Goal: Transaction & Acquisition: Purchase product/service

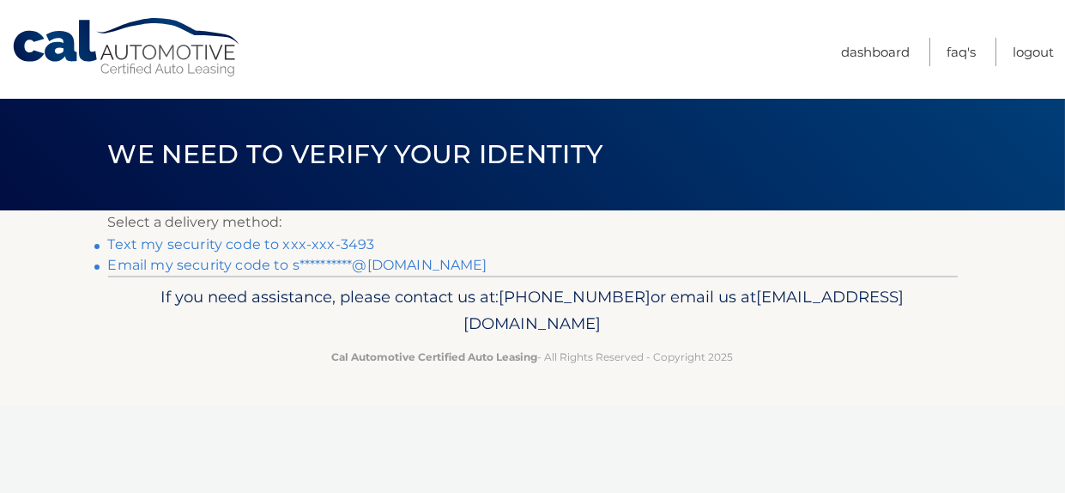
click at [355, 241] on link "Text my security code to xxx-xxx-3493" at bounding box center [241, 244] width 267 height 16
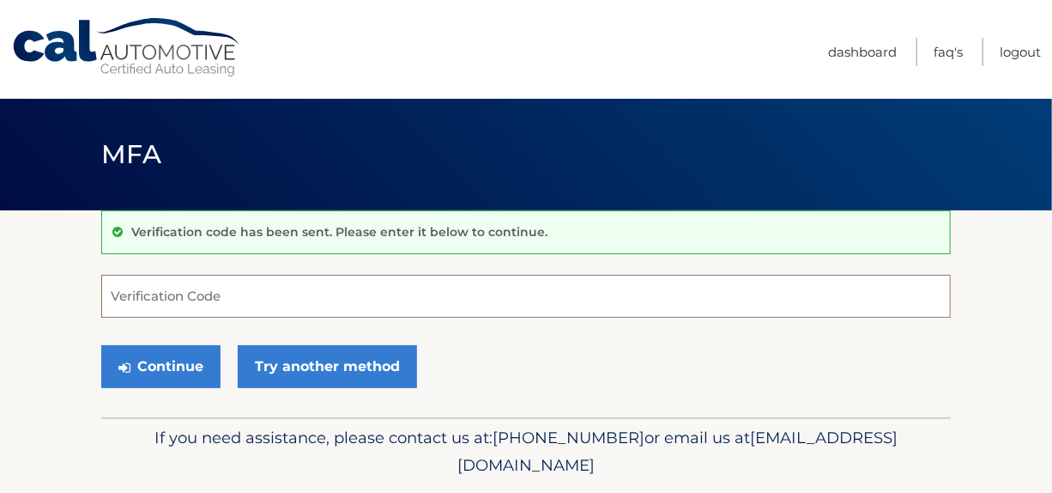
click at [340, 290] on input "Verification Code" at bounding box center [526, 296] width 850 height 43
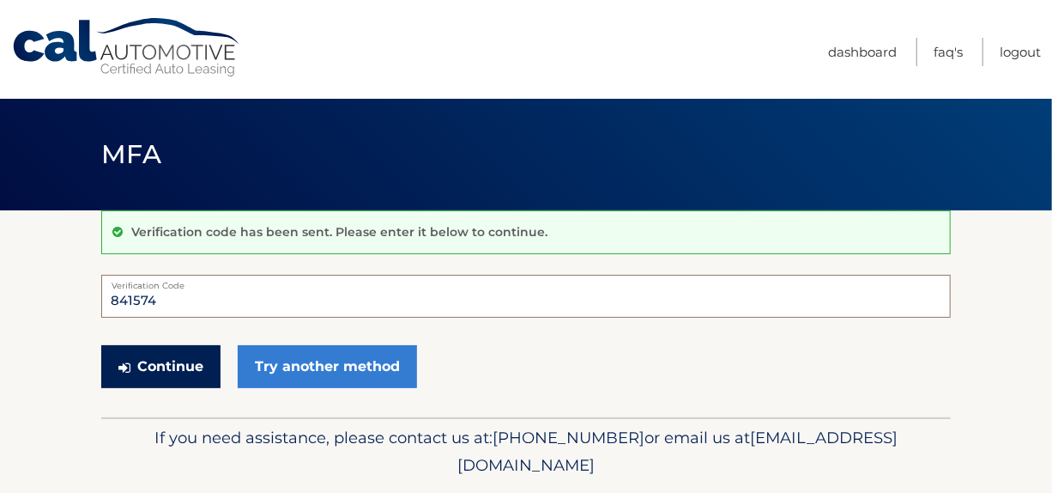
type input "841574"
click at [164, 371] on button "Continue" at bounding box center [160, 366] width 119 height 43
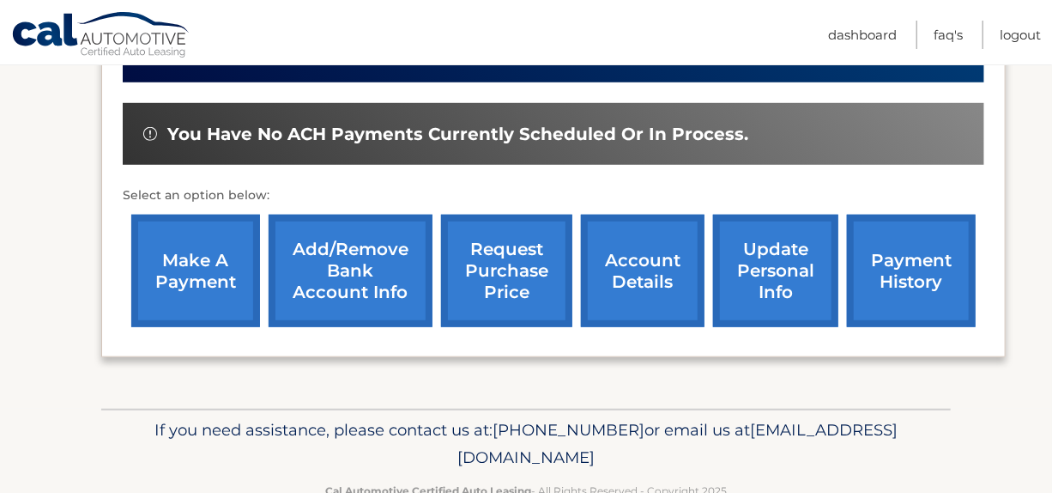
scroll to position [543, 0]
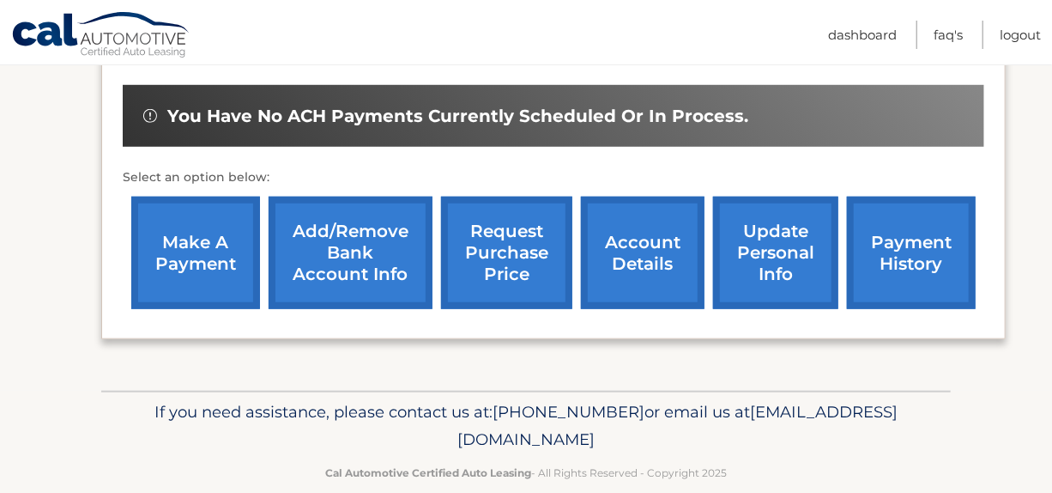
click at [211, 242] on link "make a payment" at bounding box center [195, 253] width 129 height 112
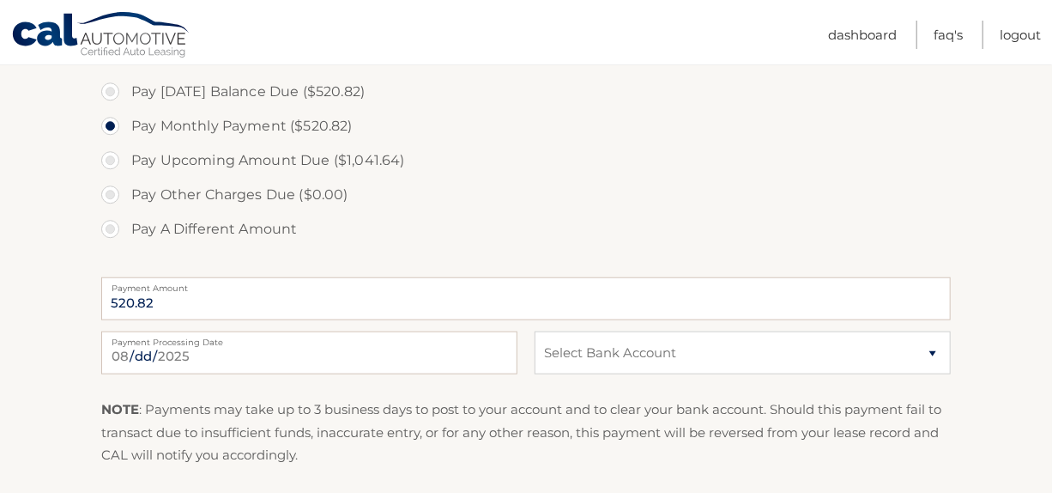
scroll to position [601, 0]
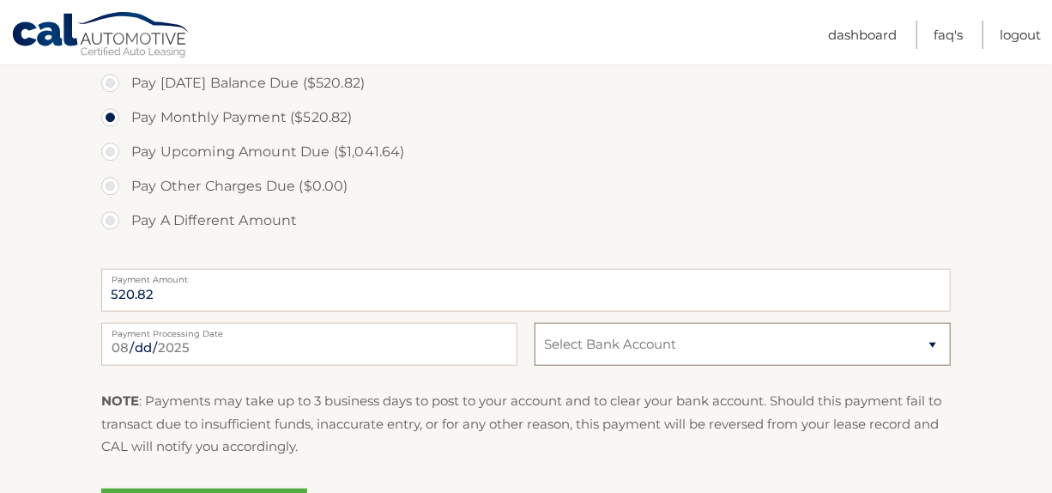
click at [935, 346] on select "Select Bank Account Checking MANUFACTURERS &amp; TRADERS TRUST CO *****0634 Che…" at bounding box center [743, 344] width 416 height 43
select select "NDQ1ZjQxNmYtZjk3Ni00MWQ3LTgxMTAtNTliNGZmY2EzZDMw"
click at [535, 323] on select "Select Bank Account Checking MANUFACTURERS &amp; TRADERS TRUST CO *****0634 Che…" at bounding box center [743, 344] width 416 height 43
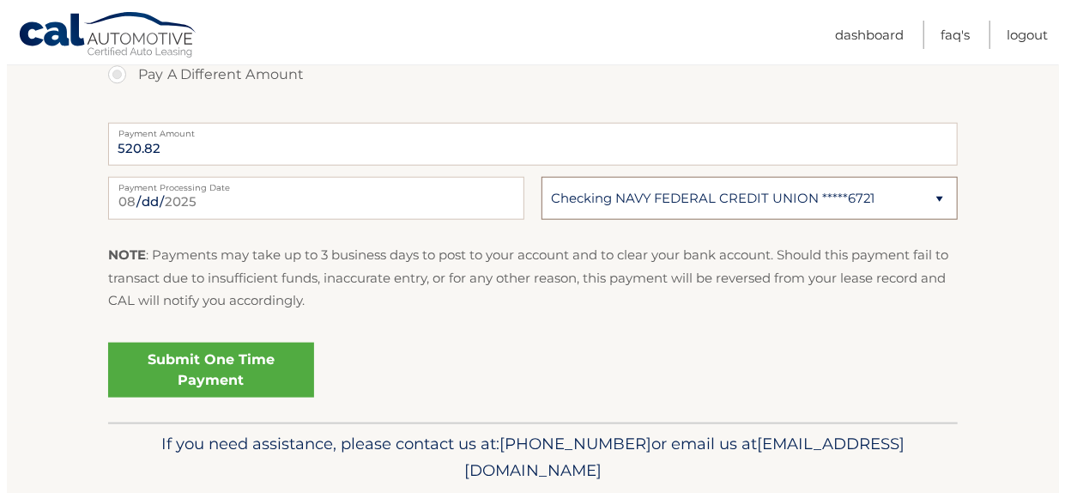
scroll to position [804, 0]
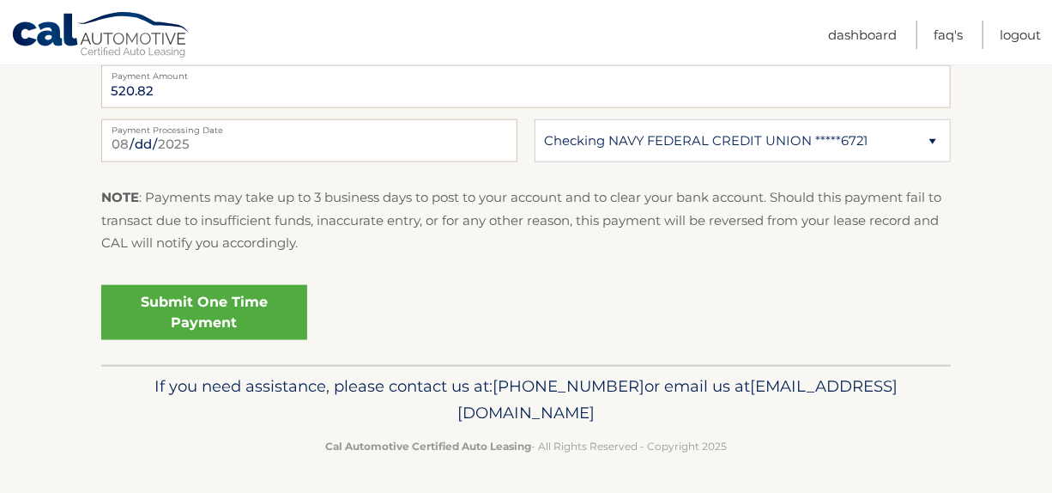
click at [272, 318] on link "Submit One Time Payment" at bounding box center [204, 312] width 206 height 55
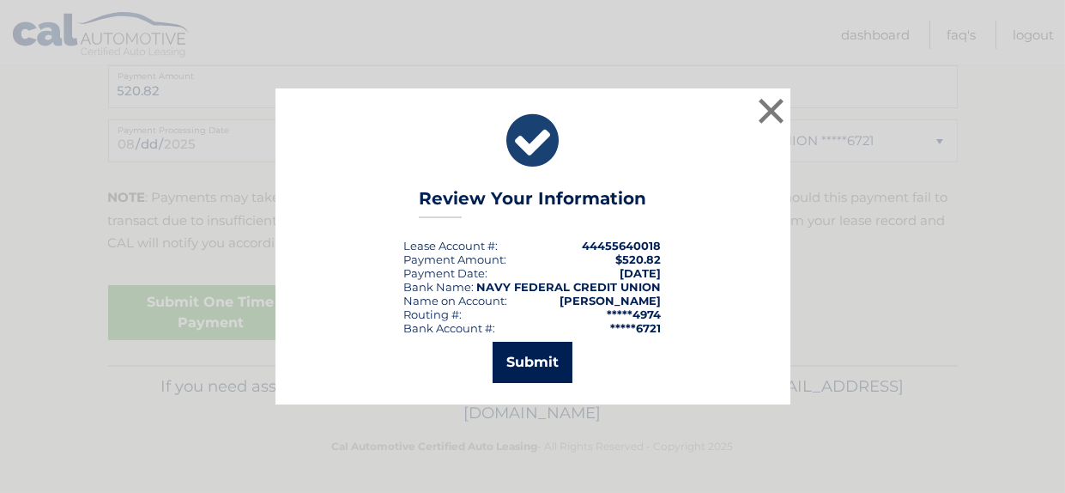
click at [547, 363] on button "Submit" at bounding box center [533, 362] width 80 height 41
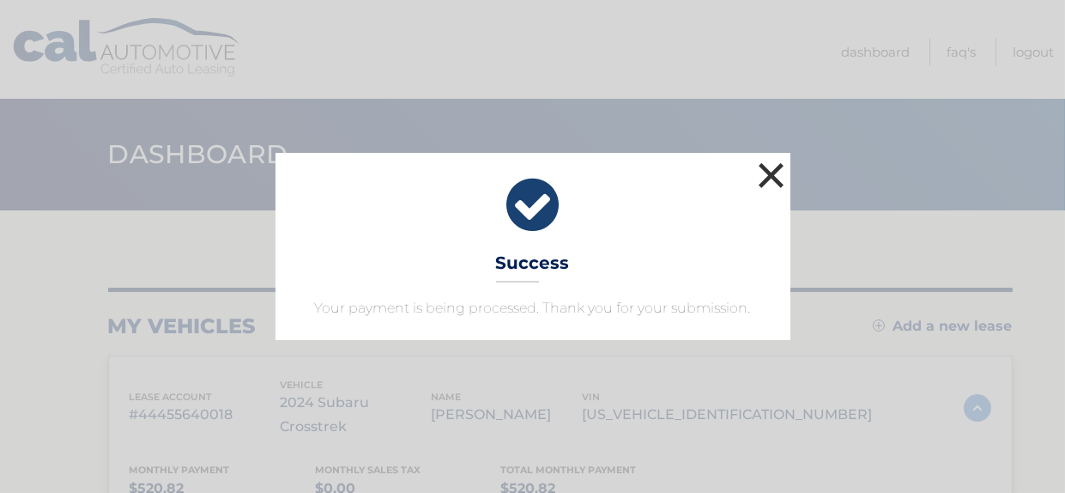
click at [769, 176] on button "×" at bounding box center [772, 175] width 34 height 34
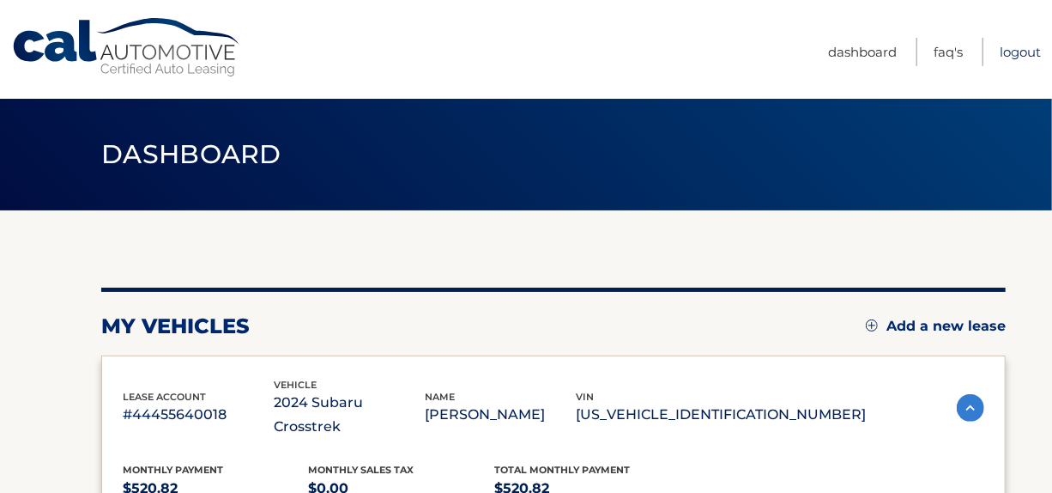
click at [1024, 49] on link "Logout" at bounding box center [1020, 52] width 41 height 28
